Goal: Information Seeking & Learning: Learn about a topic

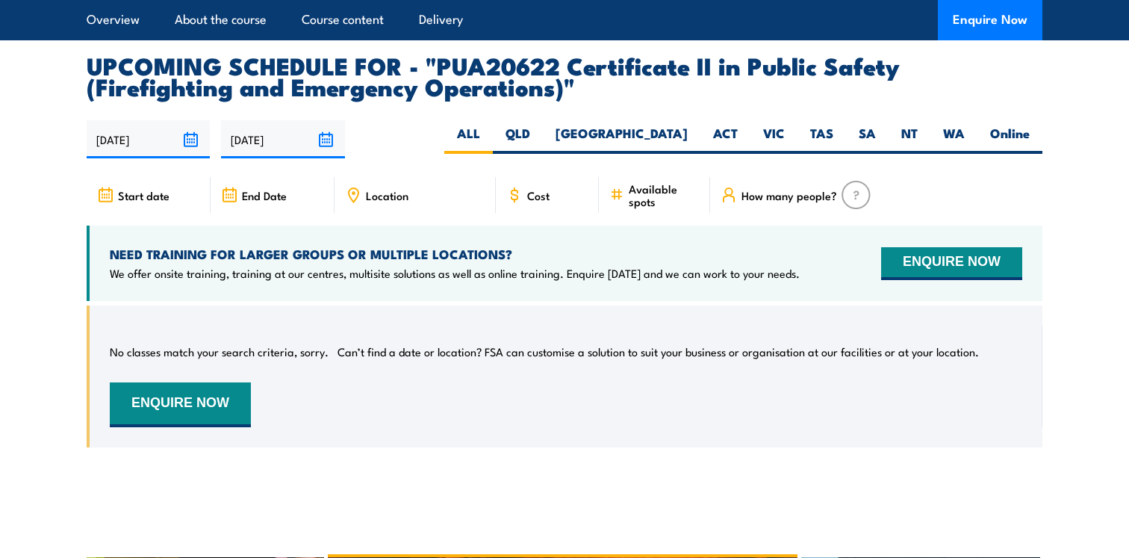
scroll to position [2479, 0]
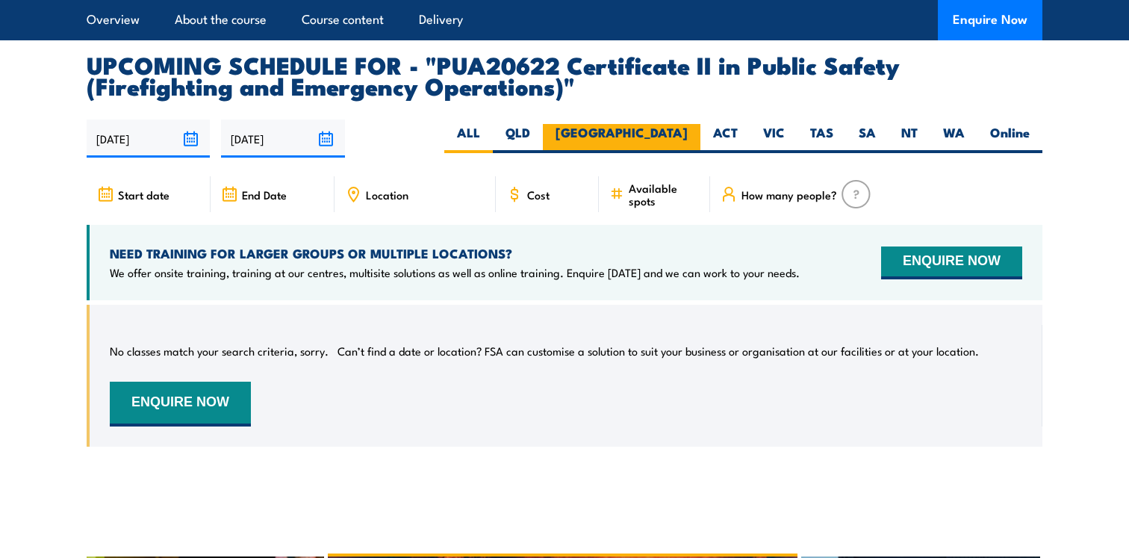
click at [673, 153] on label "[GEOGRAPHIC_DATA]" at bounding box center [622, 138] width 158 height 29
click at [688, 134] on input "[GEOGRAPHIC_DATA]" at bounding box center [693, 129] width 10 height 10
radio input "true"
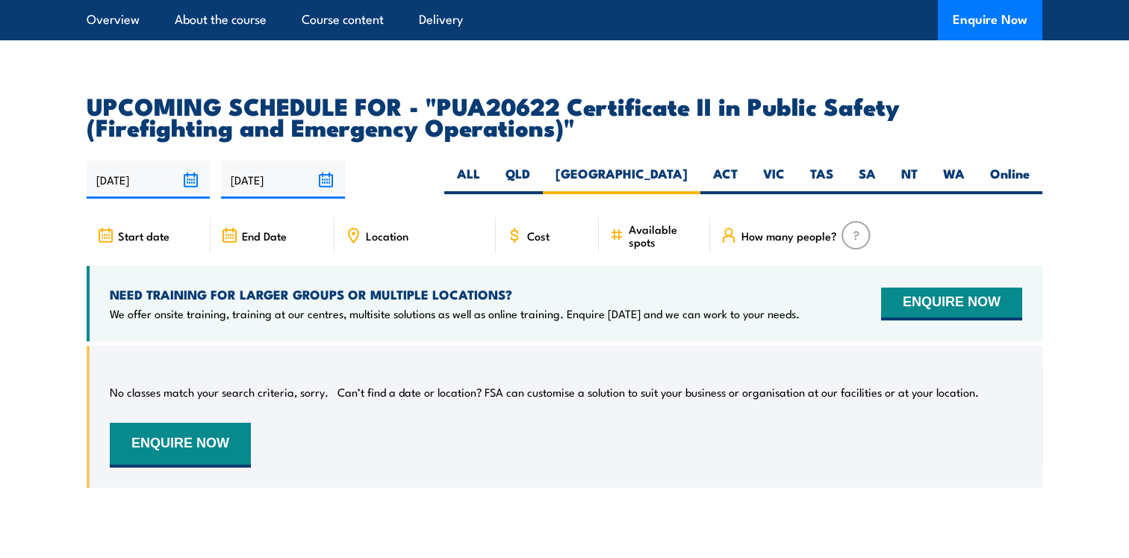
scroll to position [2426, 0]
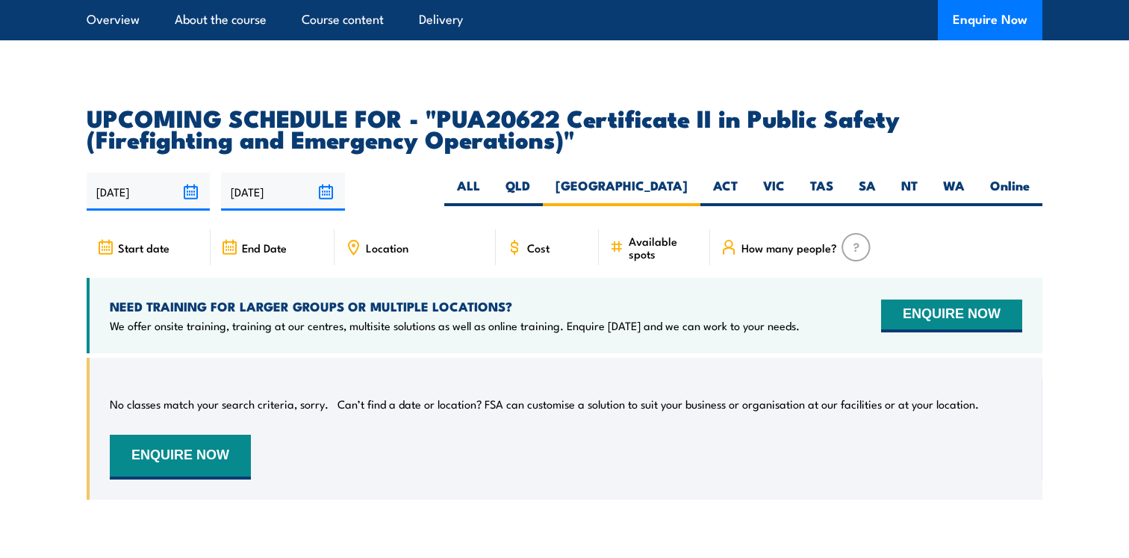
click at [184, 258] on div "Start date" at bounding box center [149, 247] width 124 height 36
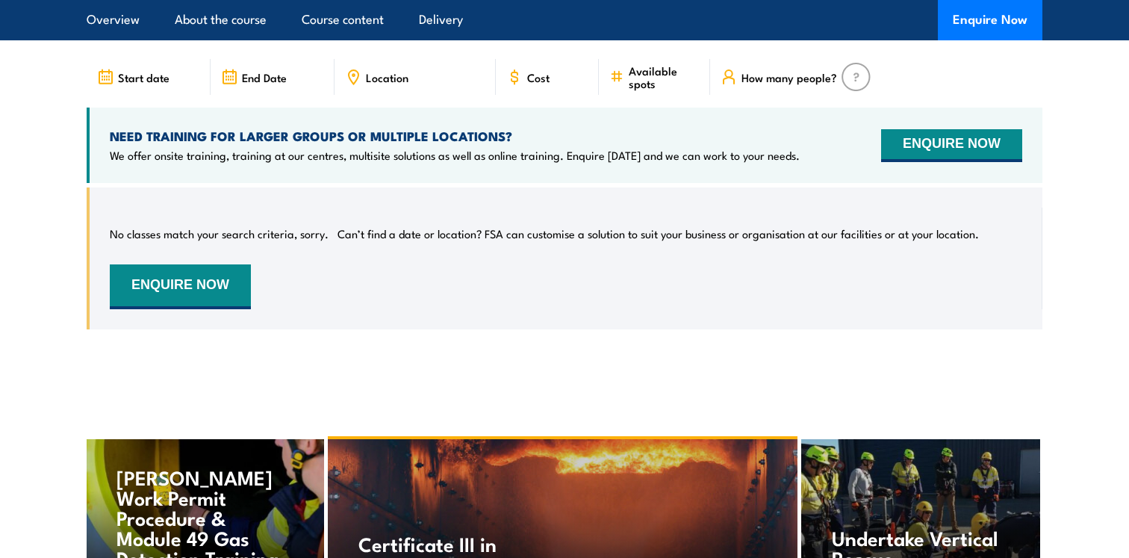
scroll to position [2662, 0]
